Goal: Information Seeking & Learning: Learn about a topic

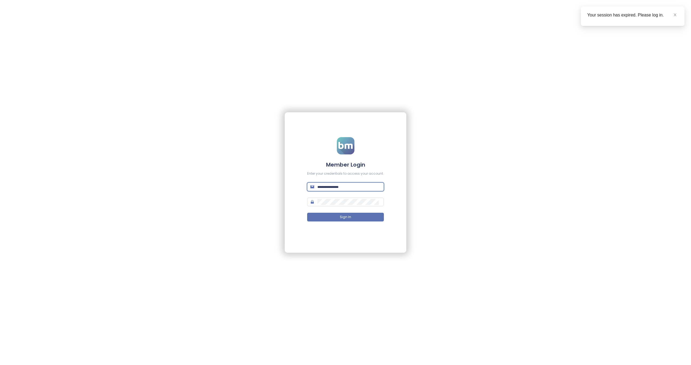
click at [333, 186] on input "text" at bounding box center [349, 187] width 63 height 6
paste input "**********"
type input "**********"
click at [354, 216] on button "Sign In" at bounding box center [345, 217] width 77 height 9
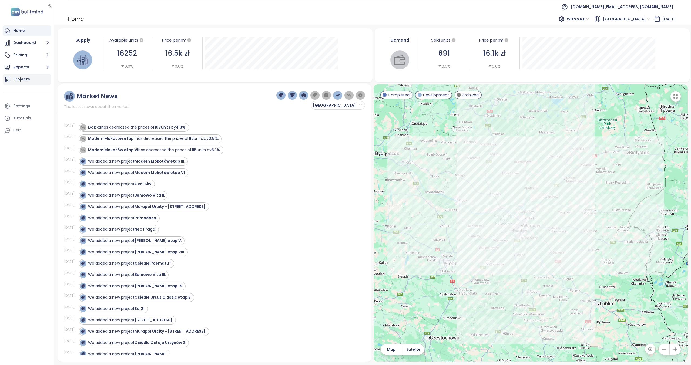
click at [38, 80] on div "Projects" at bounding box center [27, 79] width 48 height 11
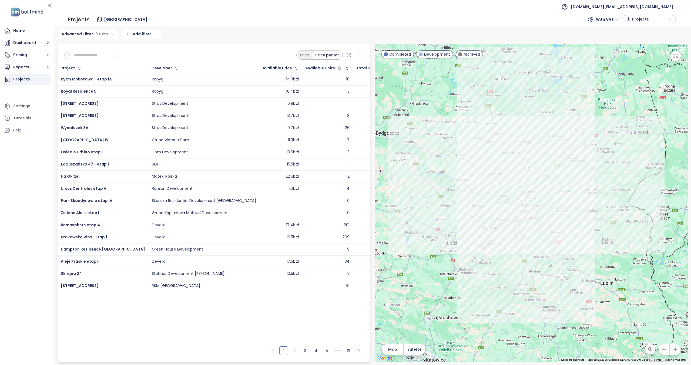
click at [86, 54] on input "text" at bounding box center [93, 55] width 44 height 8
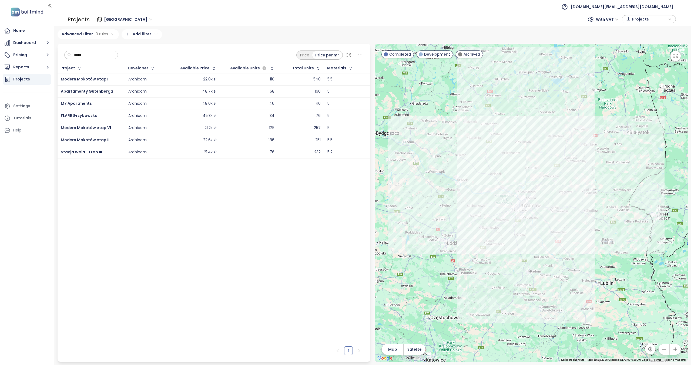
type input "*****"
click at [84, 102] on span "M7 Apartments" at bounding box center [76, 103] width 31 height 5
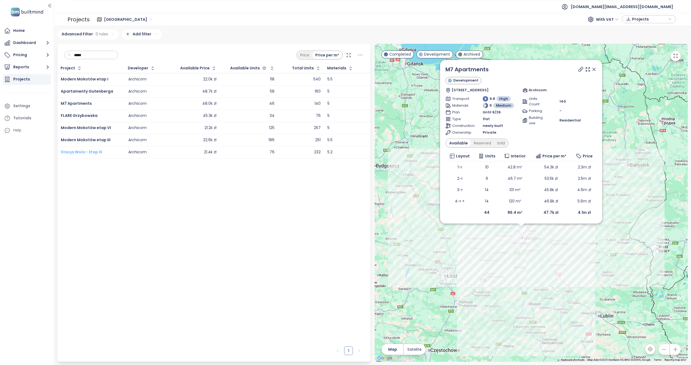
click at [90, 152] on span "Stacja Wola - Etap III" at bounding box center [81, 151] width 41 height 5
click at [98, 79] on span "Modern Mokotów etap I" at bounding box center [85, 78] width 48 height 5
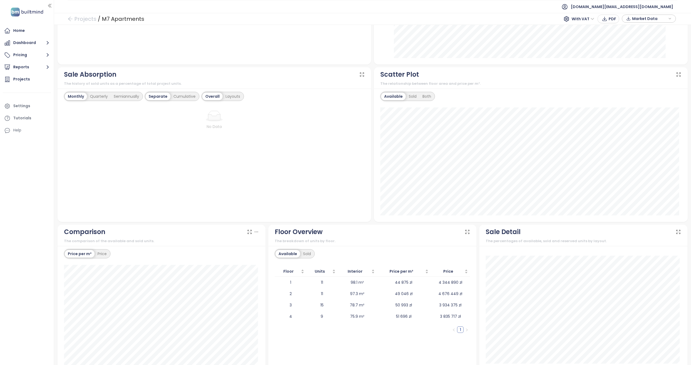
scroll to position [310, 0]
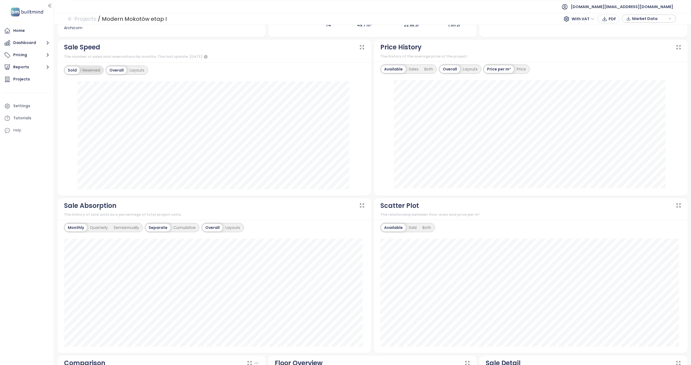
click at [93, 71] on div "Reserved" at bounding box center [91, 70] width 23 height 8
click at [69, 70] on div "Sold" at bounding box center [72, 70] width 14 height 8
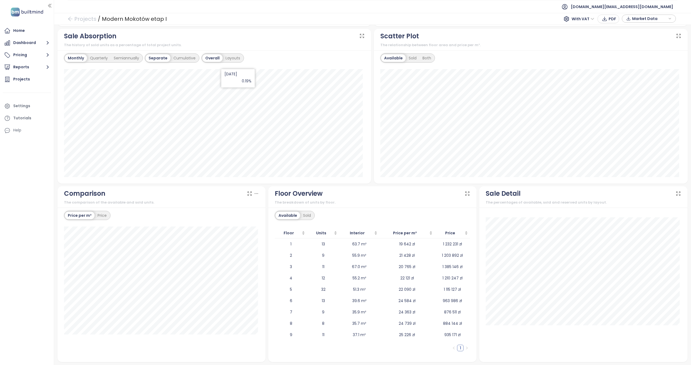
scroll to position [332, 0]
drag, startPoint x: 222, startPoint y: 223, endPoint x: 229, endPoint y: 355, distance: 132.7
click at [229, 355] on div "4-rooms + Available: 21 118 zł" at bounding box center [161, 290] width 195 height 129
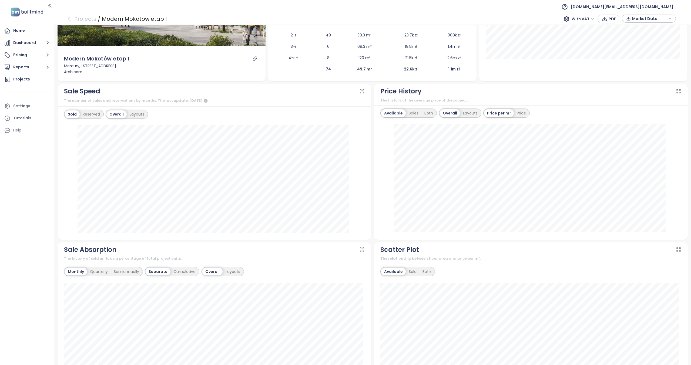
scroll to position [0, 0]
